Goal: Task Accomplishment & Management: Use online tool/utility

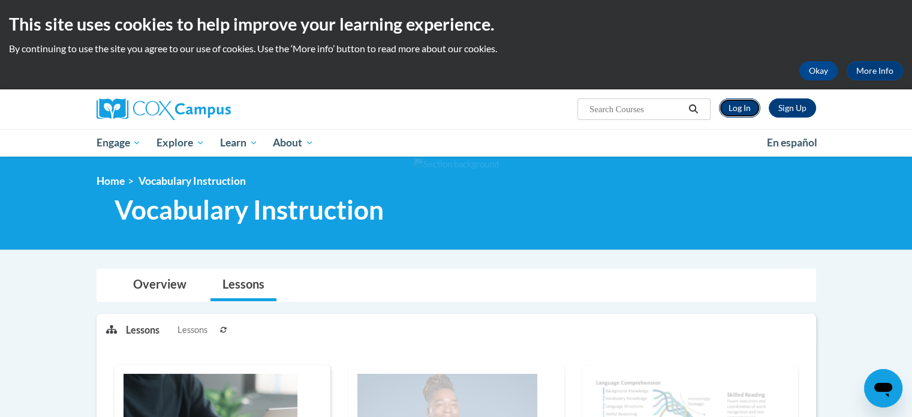
click at [740, 99] on link "Log In" at bounding box center [739, 107] width 41 height 19
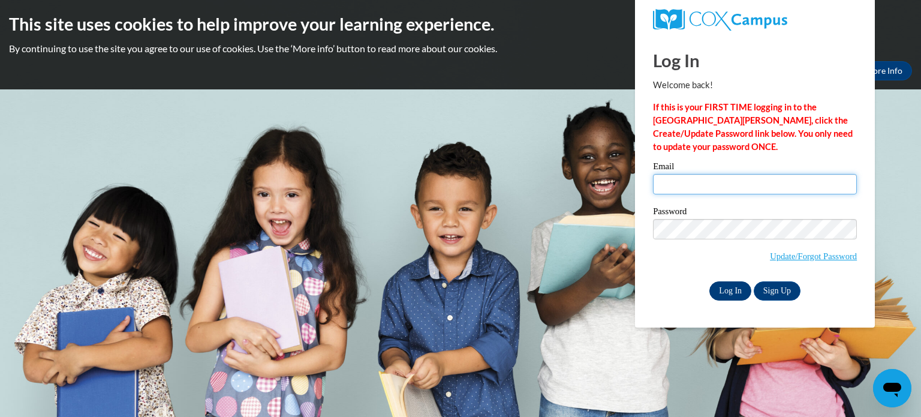
type input "quinnan@wauwatosa.k12.wi.us"
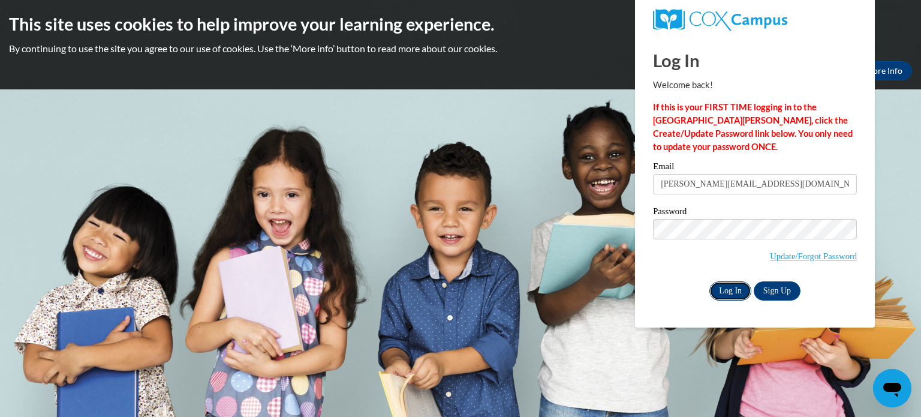
click at [728, 292] on input "Log In" at bounding box center [730, 290] width 42 height 19
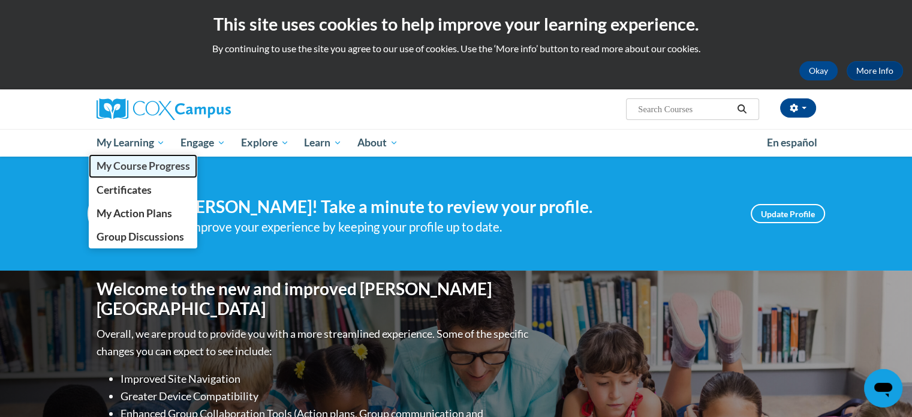
click at [134, 168] on span "My Course Progress" at bounding box center [143, 165] width 94 height 13
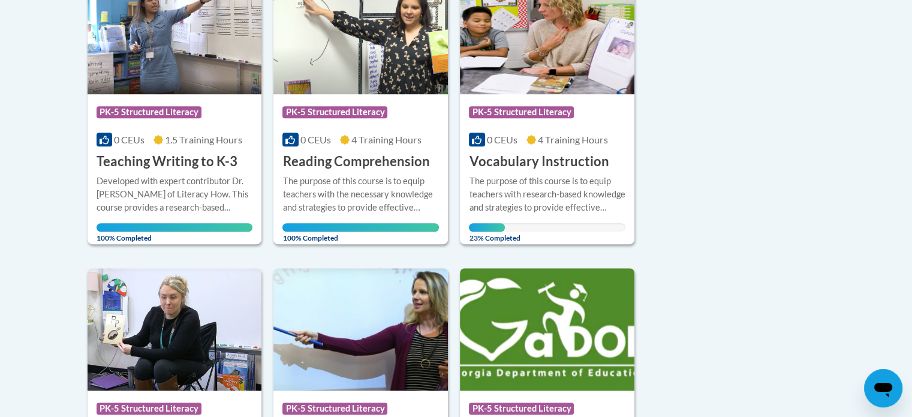
scroll to position [669, 0]
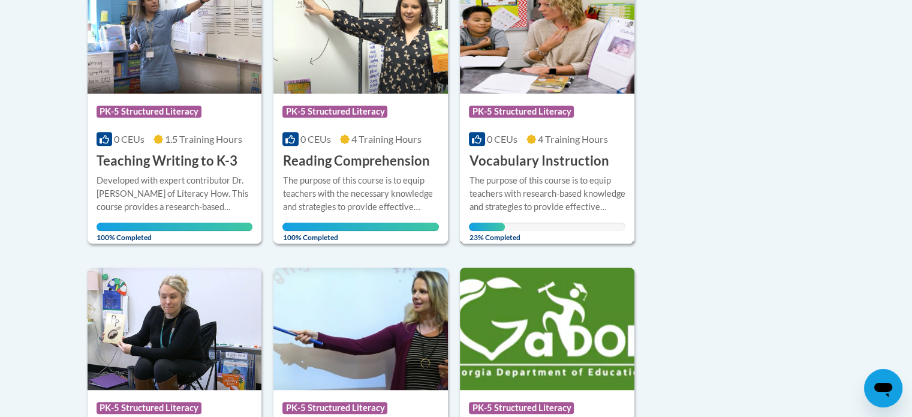
click at [618, 153] on div "Course Category: PK-5 Structured Literacy 0 CEUs 4 Training Hours COURSE Vocabu…" at bounding box center [547, 132] width 174 height 77
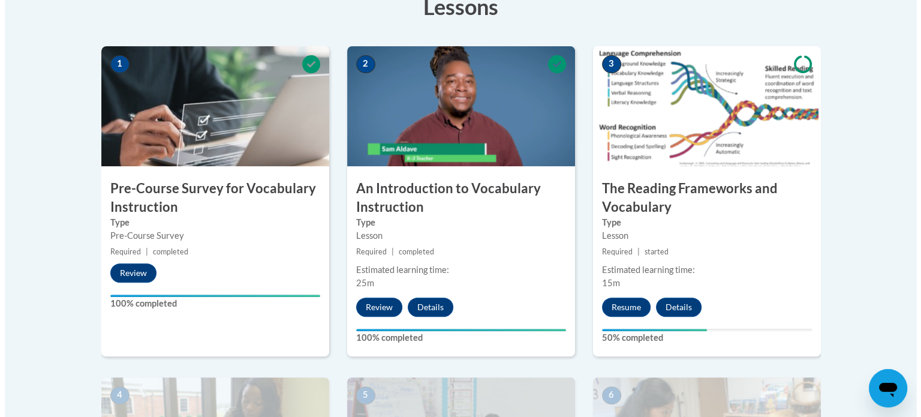
scroll to position [357, 0]
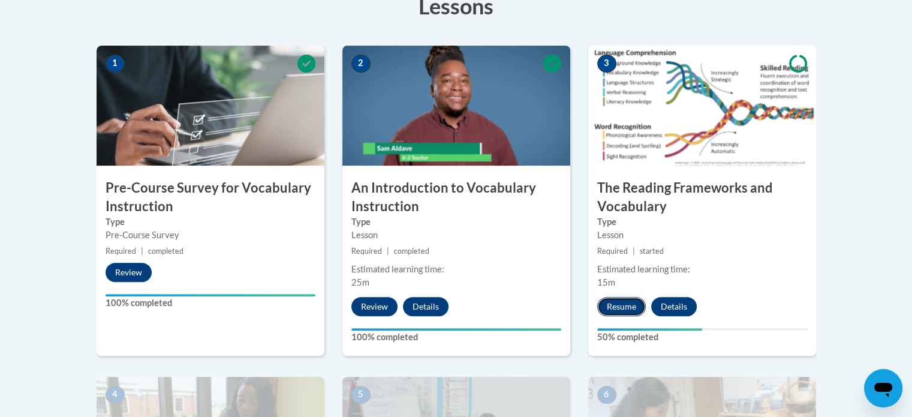
click at [635, 301] on button "Resume" at bounding box center [621, 306] width 49 height 19
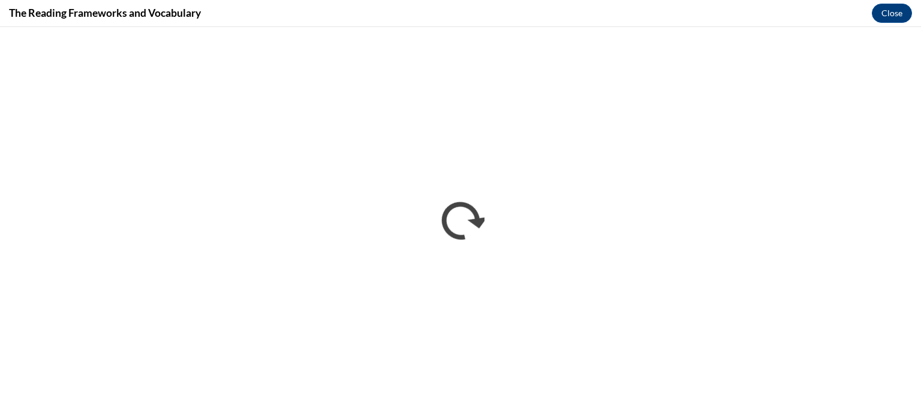
scroll to position [0, 0]
